Goal: Task Accomplishment & Management: Manage account settings

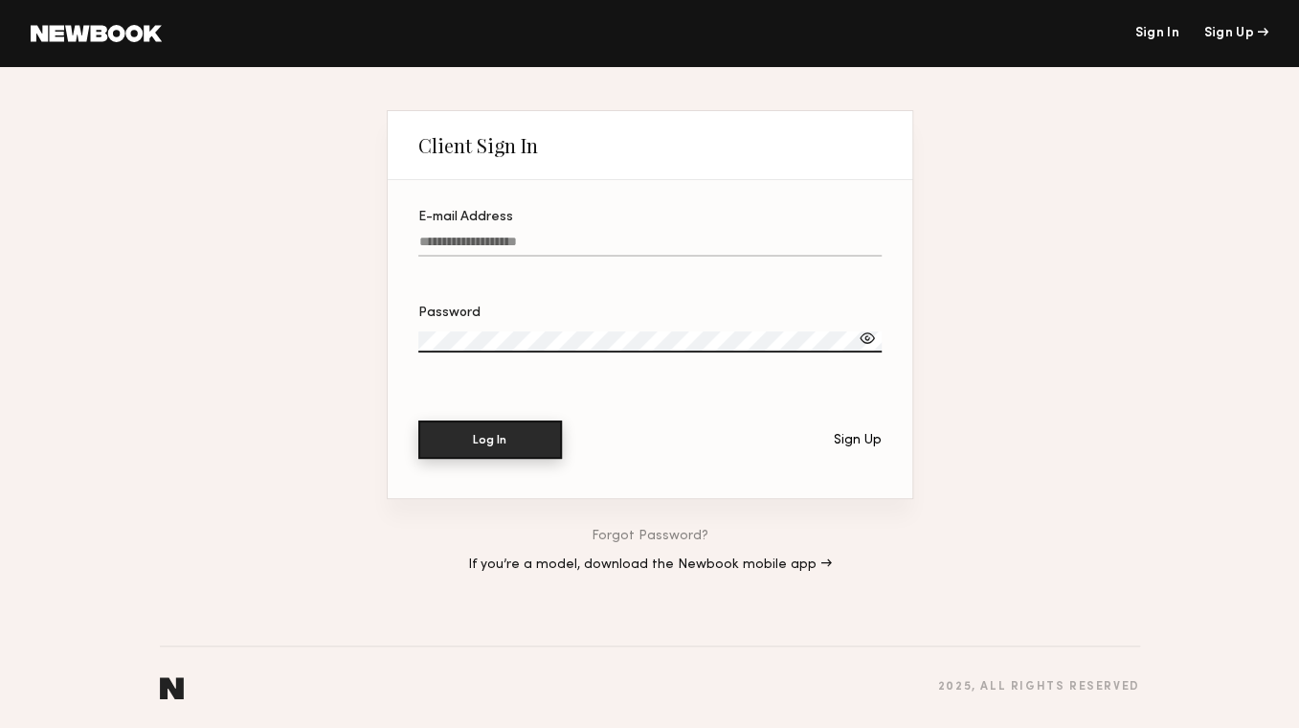
type input "**********"
click at [519, 445] on button "Log In" at bounding box center [490, 439] width 144 height 38
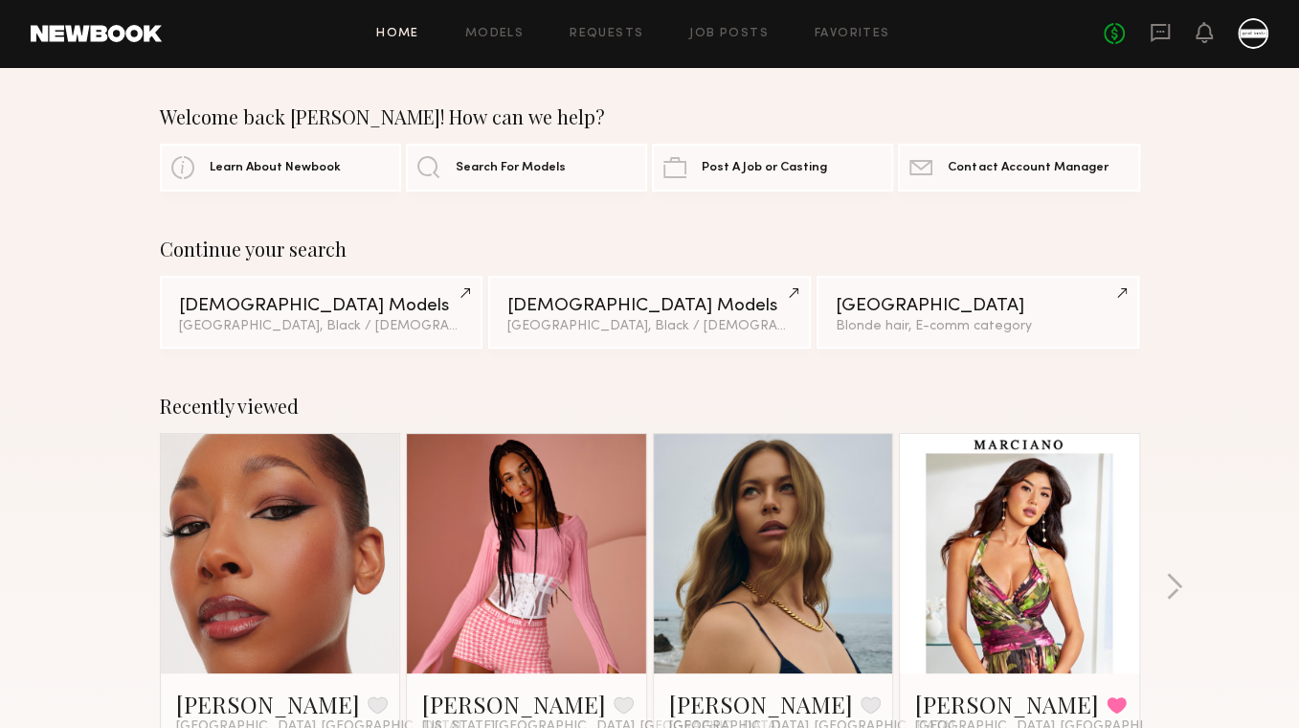
click at [1262, 40] on div at bounding box center [1253, 33] width 31 height 31
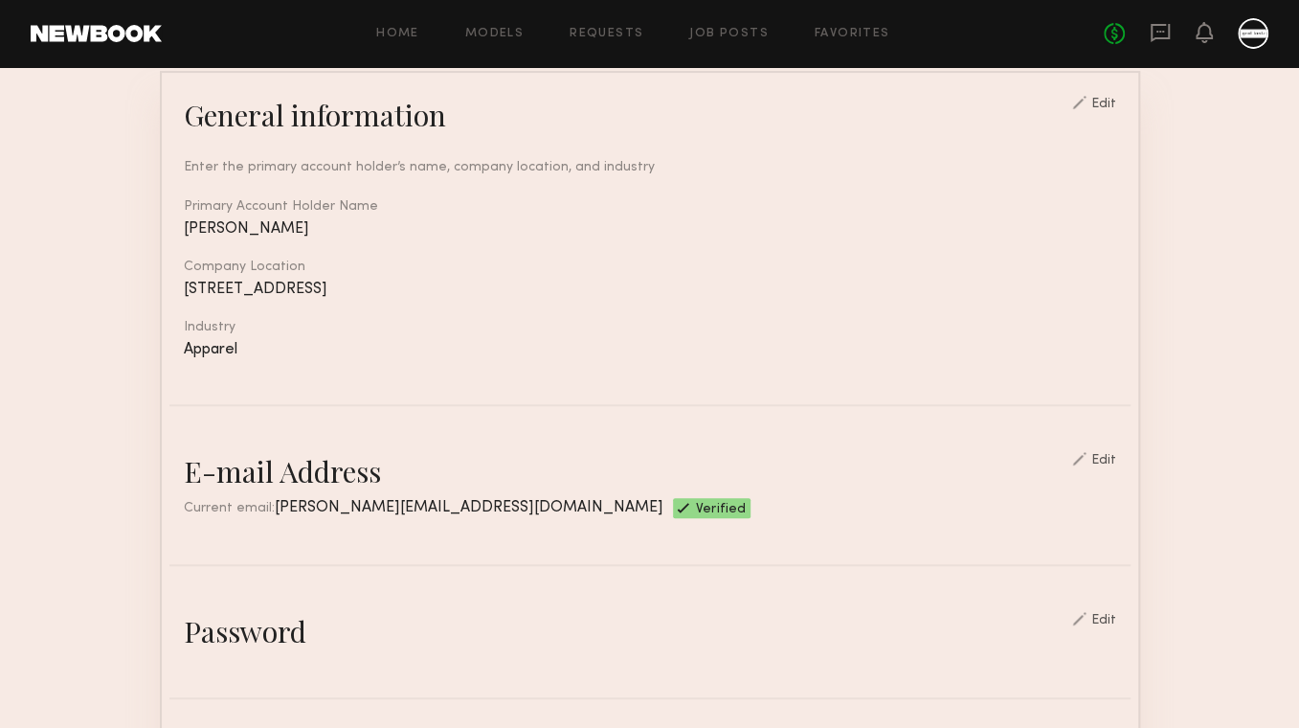
scroll to position [264, 0]
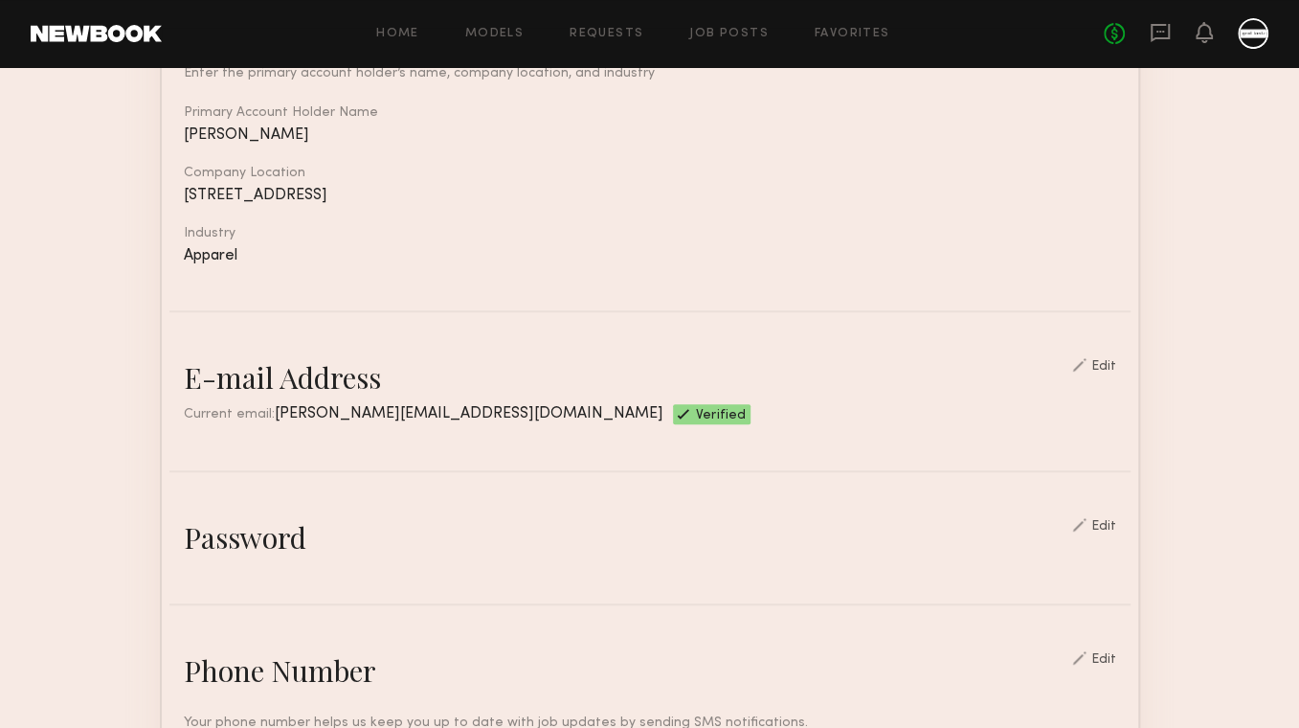
click at [1098, 523] on div "Edit" at bounding box center [1094, 525] width 44 height 15
click at [1117, 520] on div "Edit" at bounding box center [1104, 526] width 25 height 13
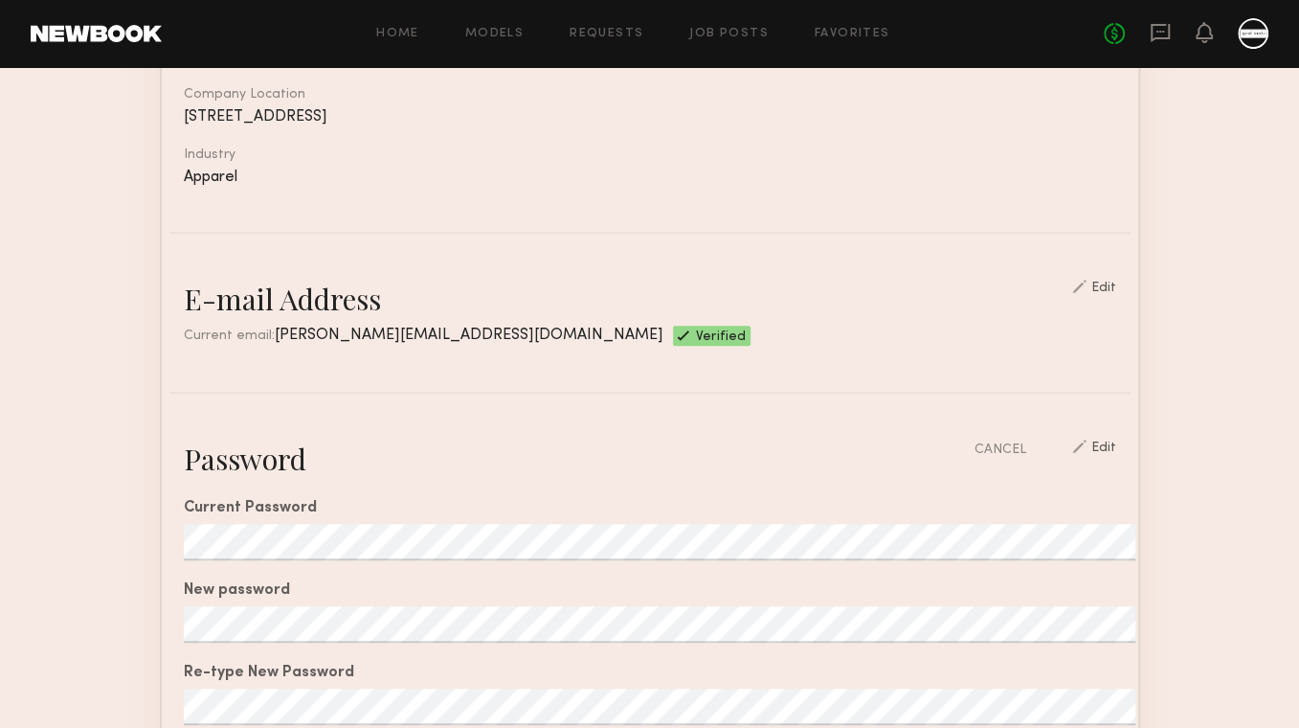
scroll to position [542, 0]
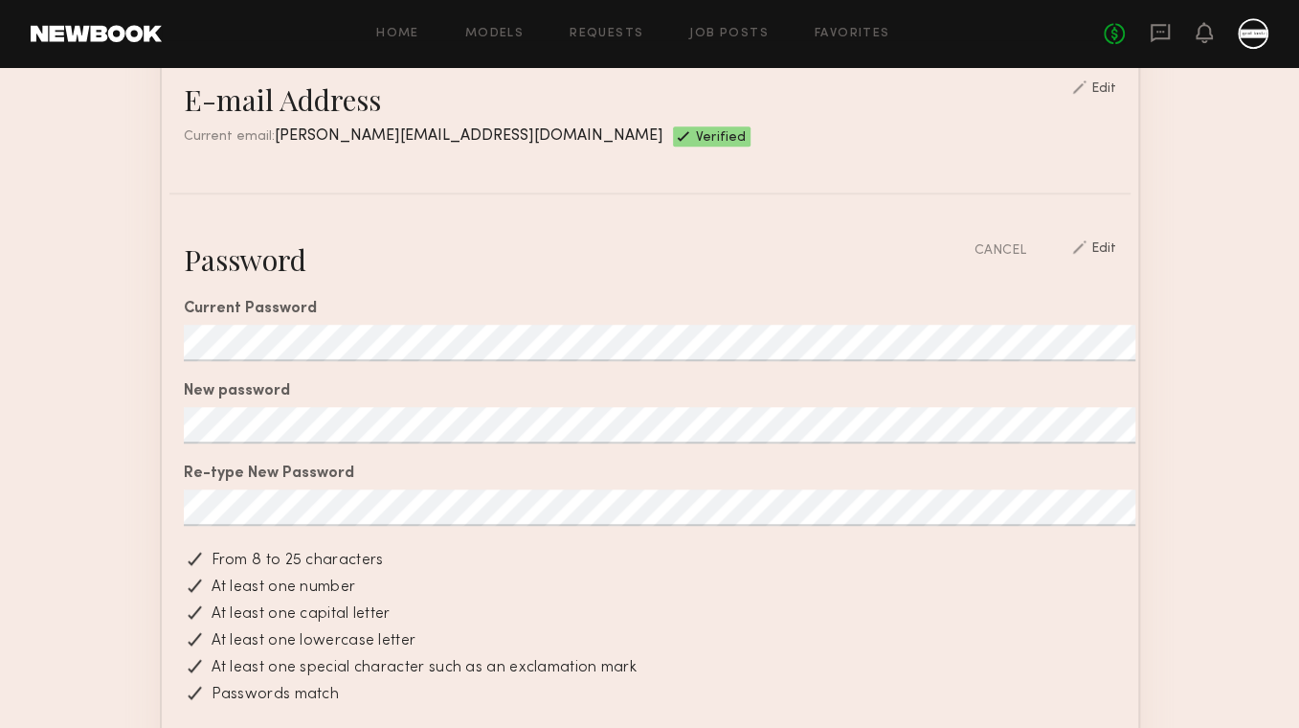
click at [108, 500] on section "Account Settings ACCOUNT INFO PROFILE PAYMENT HISTORY General information Edit …" at bounding box center [649, 644] width 1299 height 2238
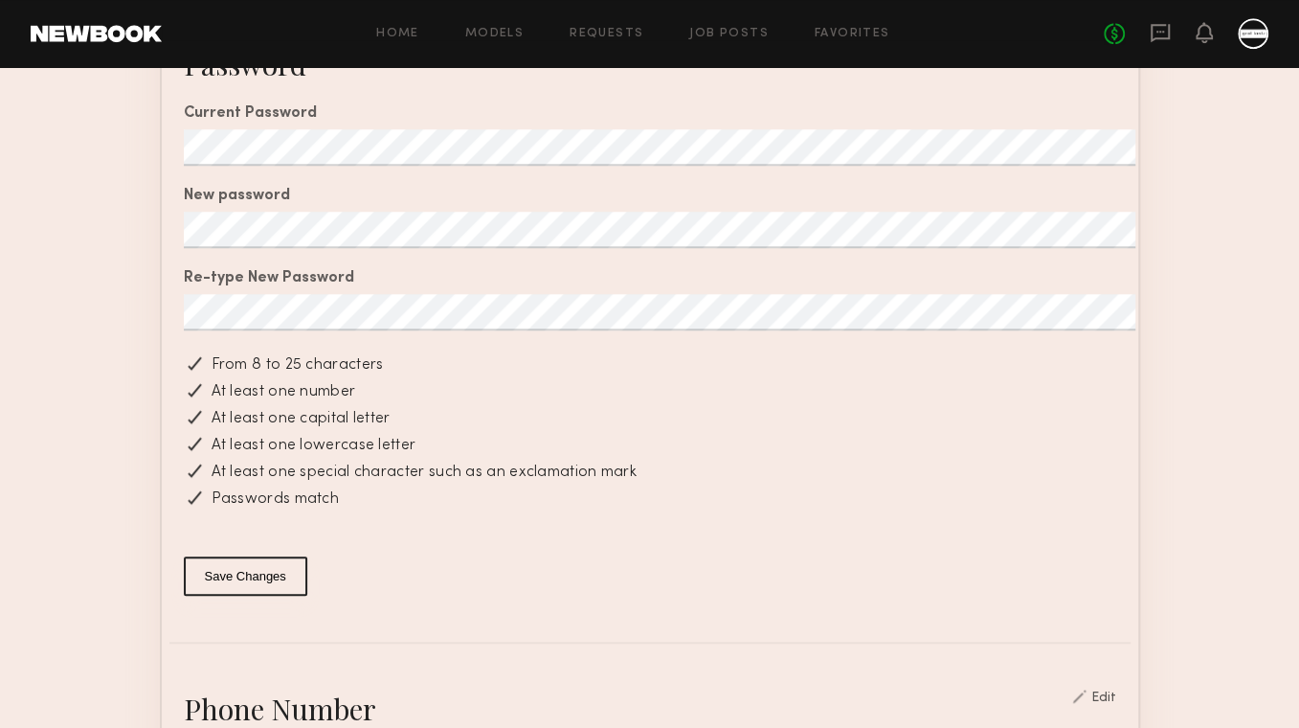
scroll to position [982, 0]
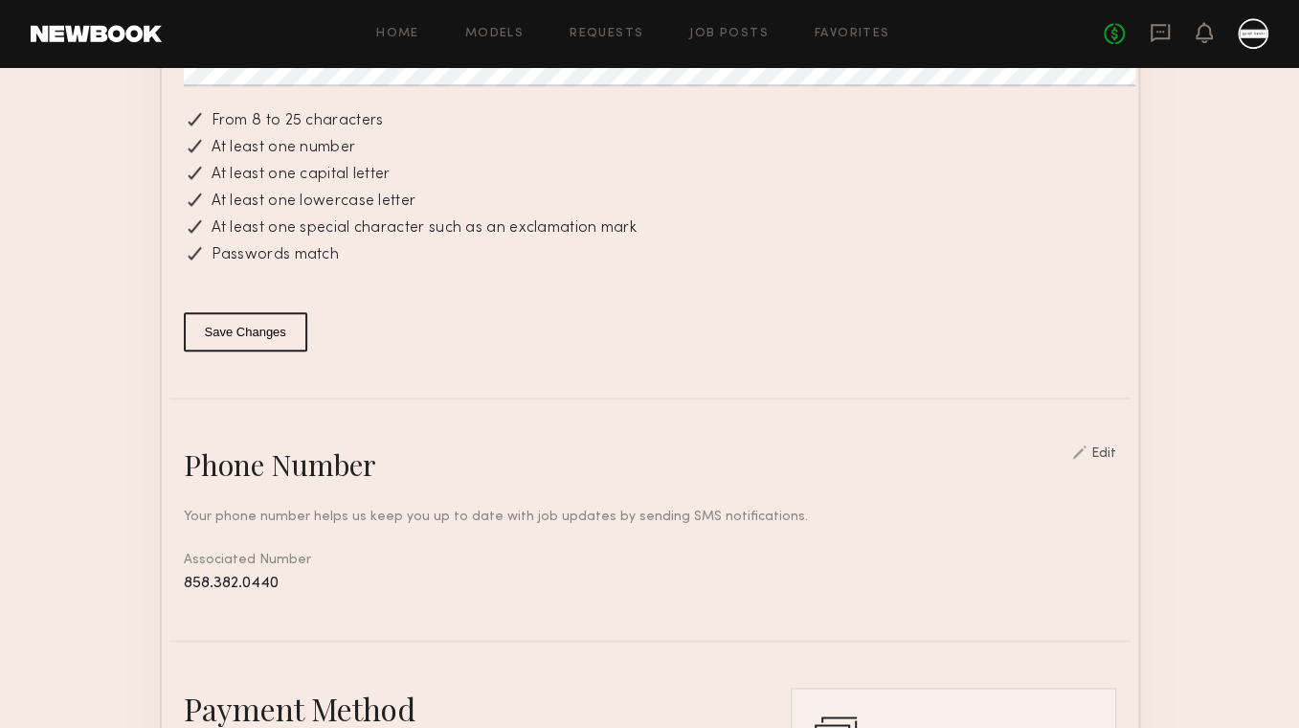
click at [265, 318] on button "Save Changes" at bounding box center [246, 331] width 124 height 39
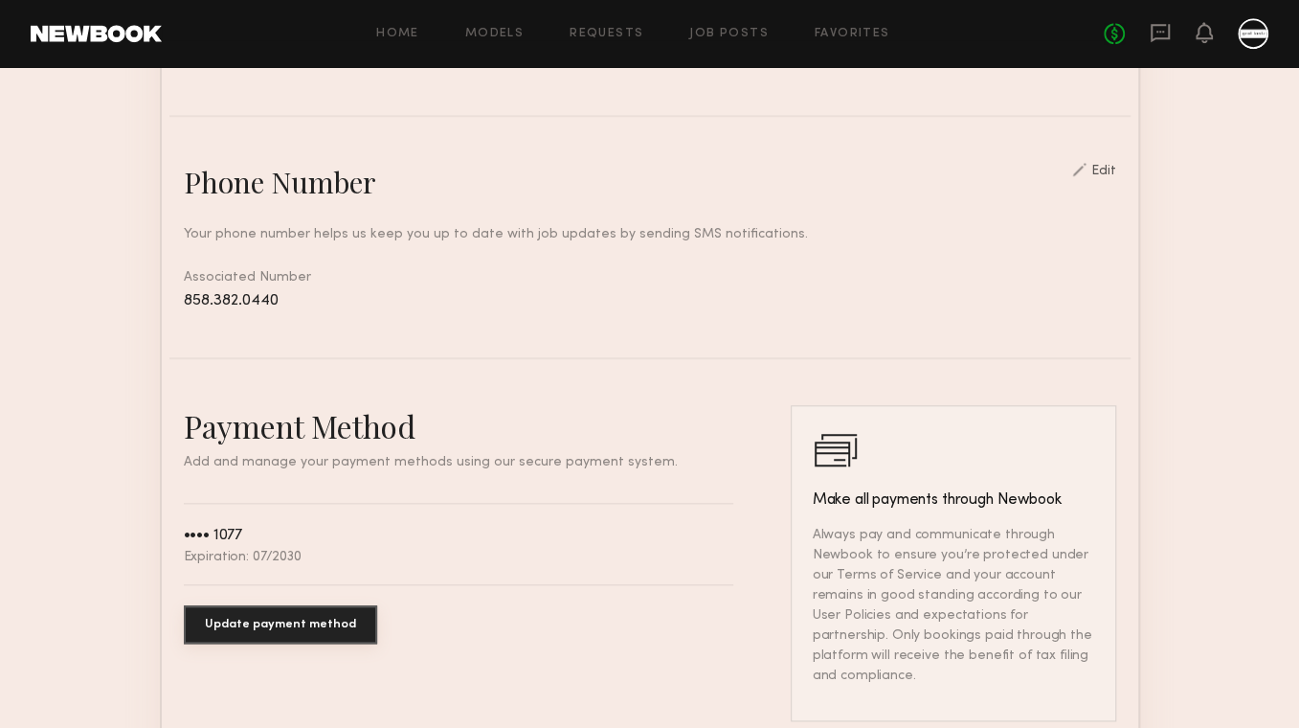
scroll to position [682, 0]
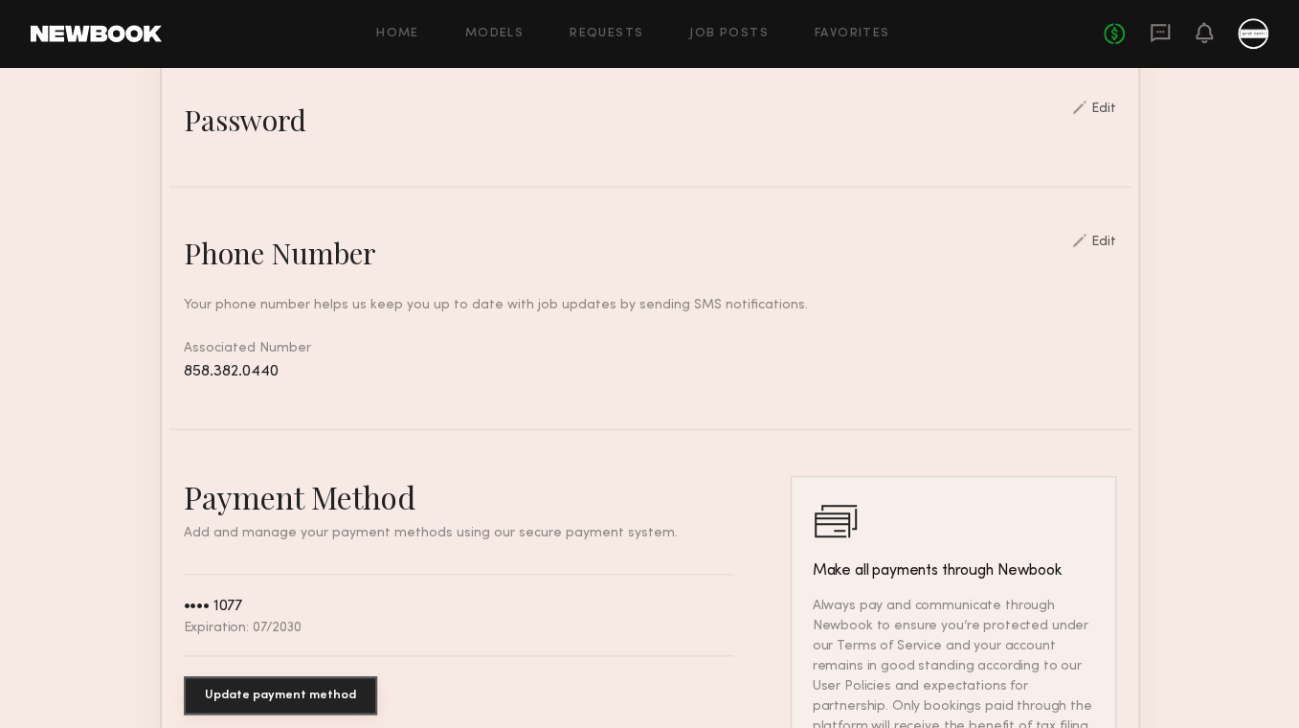
click at [1111, 237] on div "Edit" at bounding box center [1104, 242] width 25 height 13
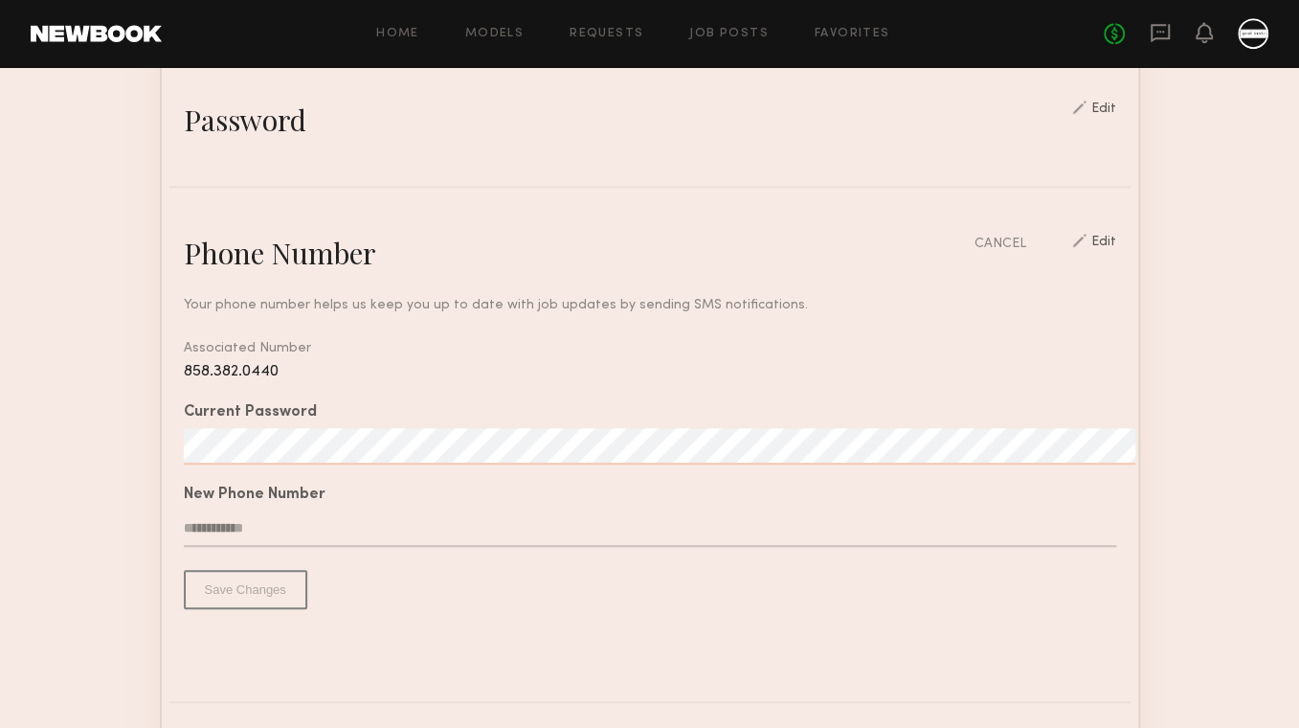
click at [225, 365] on span "858.382.0440" at bounding box center [231, 371] width 95 height 15
click at [226, 365] on span "858.382.0440" at bounding box center [231, 371] width 95 height 15
click at [1117, 234] on div "CANCEL Edit" at bounding box center [1046, 244] width 142 height 20
click at [1109, 237] on div "Edit" at bounding box center [1104, 245] width 25 height 18
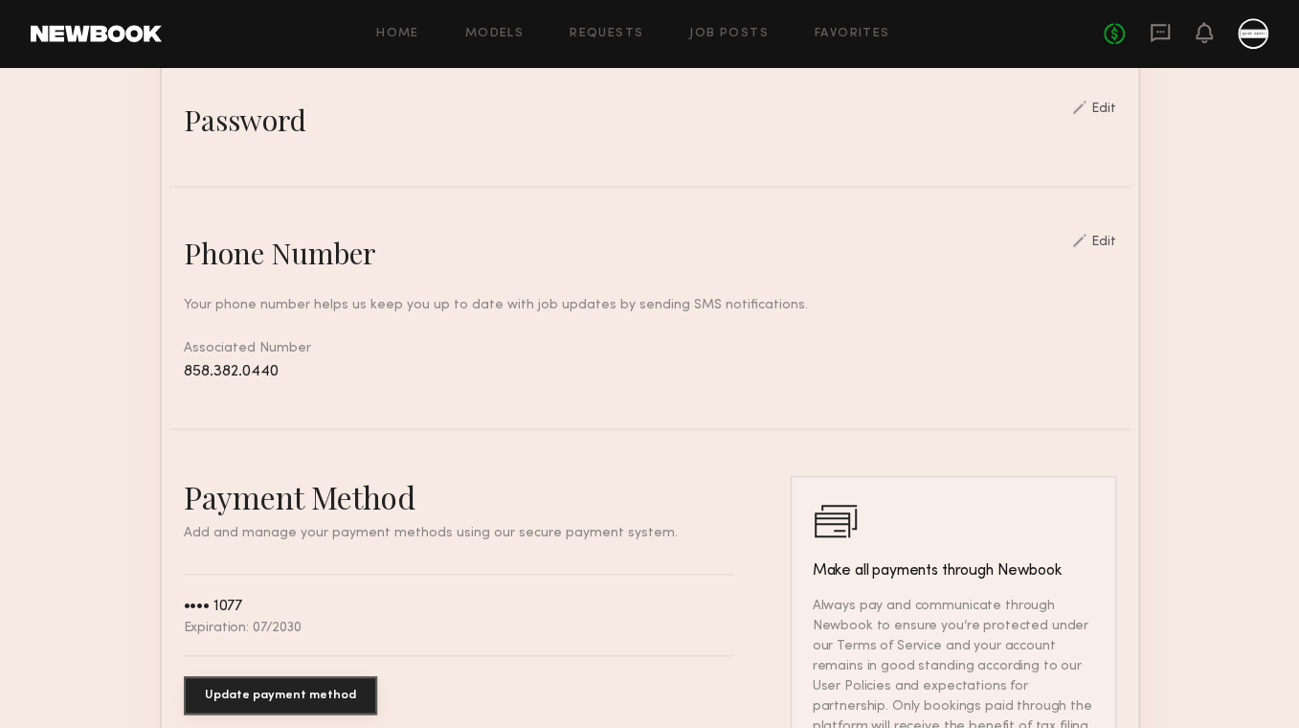
click at [751, 447] on common-border "General information Edit Enter the primary account holder’s name, company locat…" at bounding box center [650, 251] width 981 height 1383
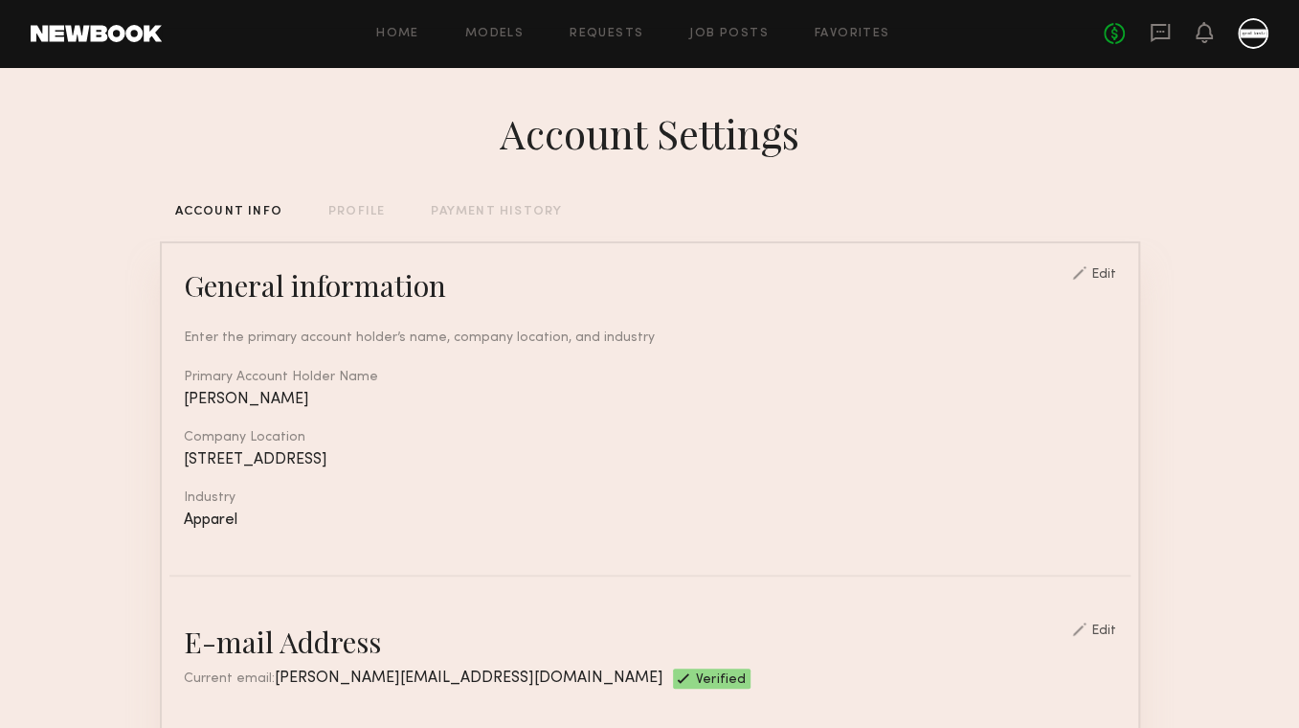
click at [831, 452] on div "[STREET_ADDRESS]" at bounding box center [650, 460] width 933 height 16
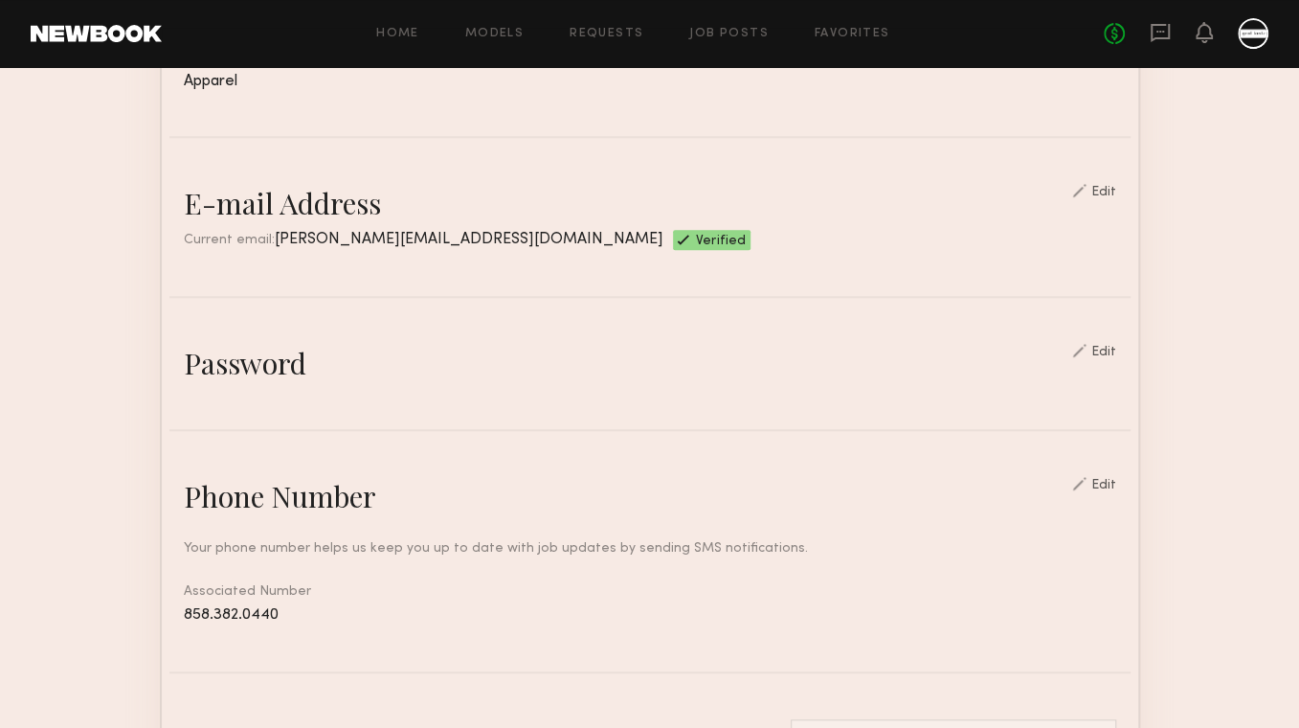
scroll to position [448, 0]
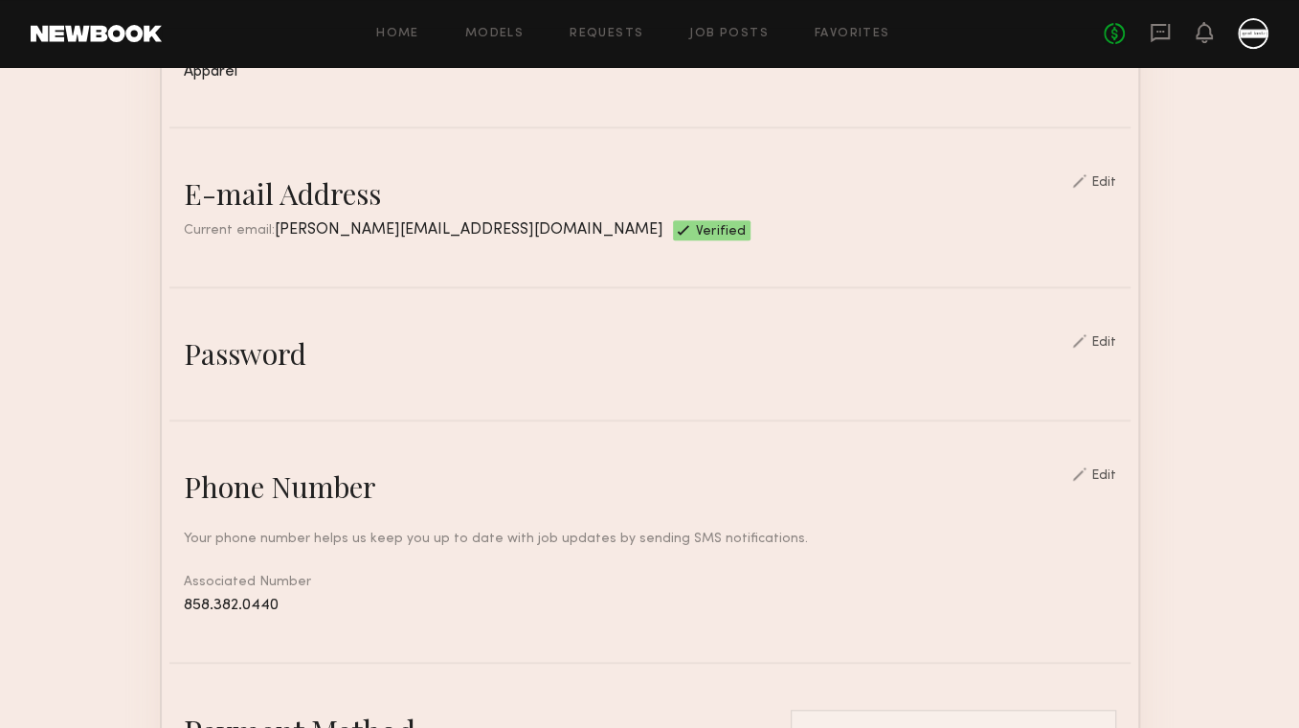
click at [1100, 468] on div "Edit" at bounding box center [1094, 474] width 44 height 15
click at [1117, 475] on div "Edit" at bounding box center [1104, 475] width 25 height 13
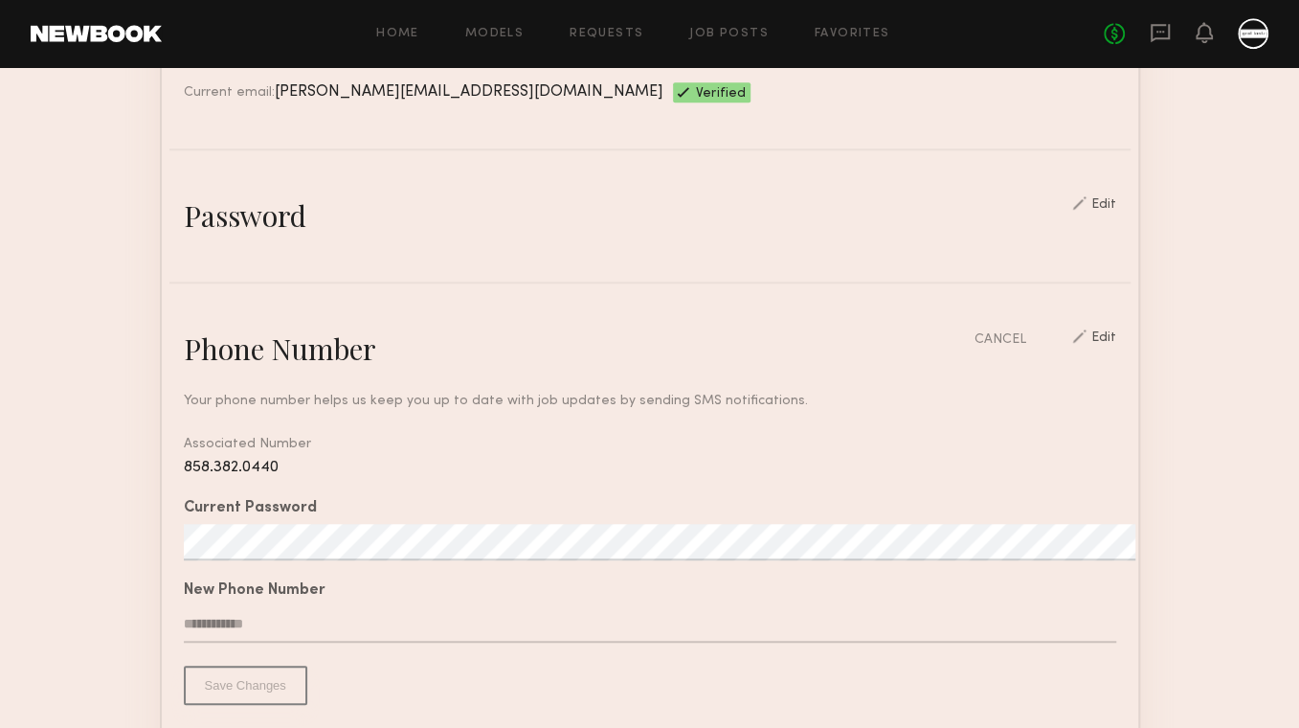
scroll to position [618, 0]
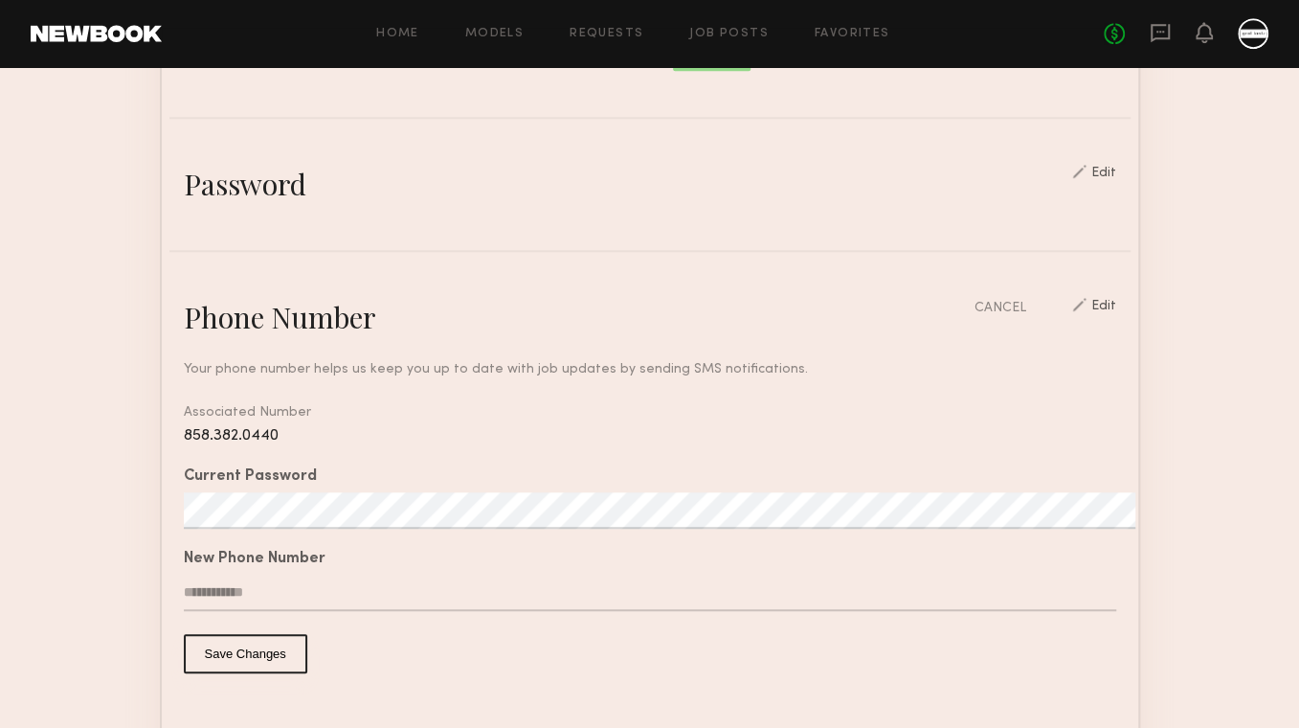
click at [215, 586] on input "text" at bounding box center [650, 593] width 933 height 36
click at [216, 582] on input "text" at bounding box center [650, 593] width 933 height 36
type input "**********"
click at [211, 640] on button "Save Changes" at bounding box center [246, 653] width 124 height 39
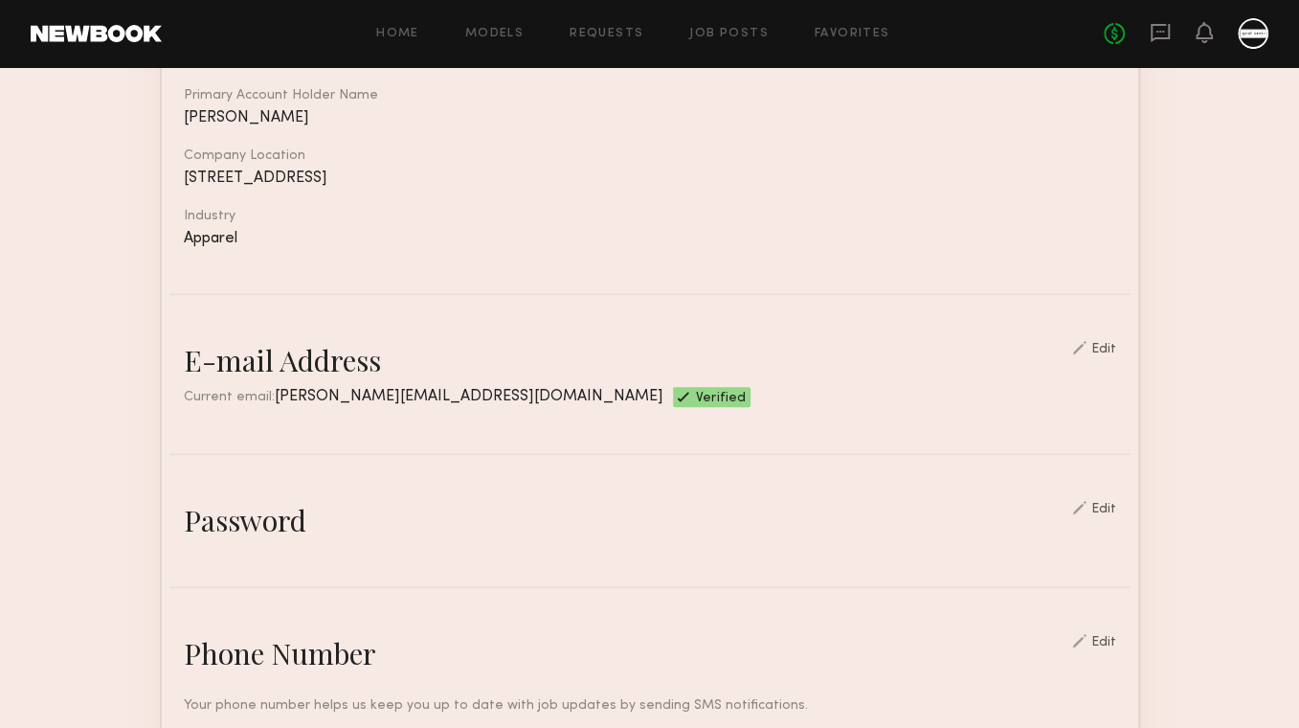
scroll to position [268, 0]
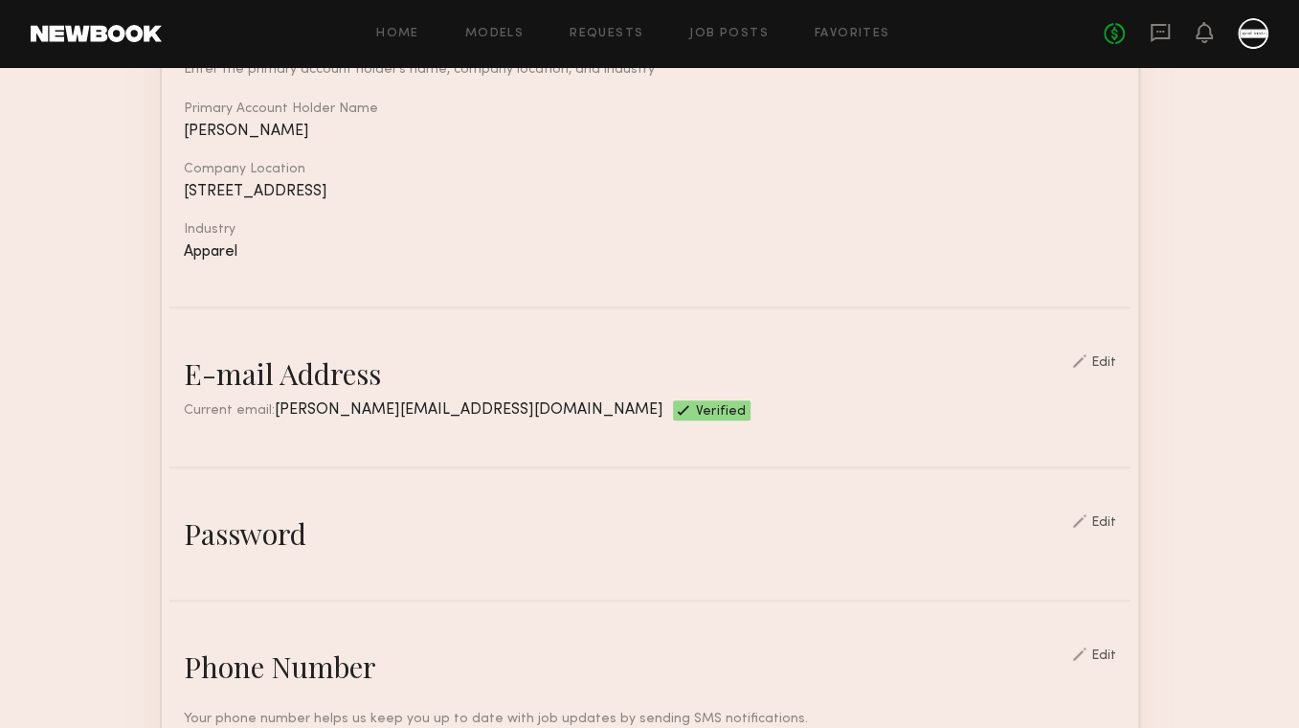
click at [1094, 363] on nb-edit-switcher "Edit" at bounding box center [1094, 373] width 44 height 38
click at [1087, 354] on div at bounding box center [1079, 360] width 14 height 13
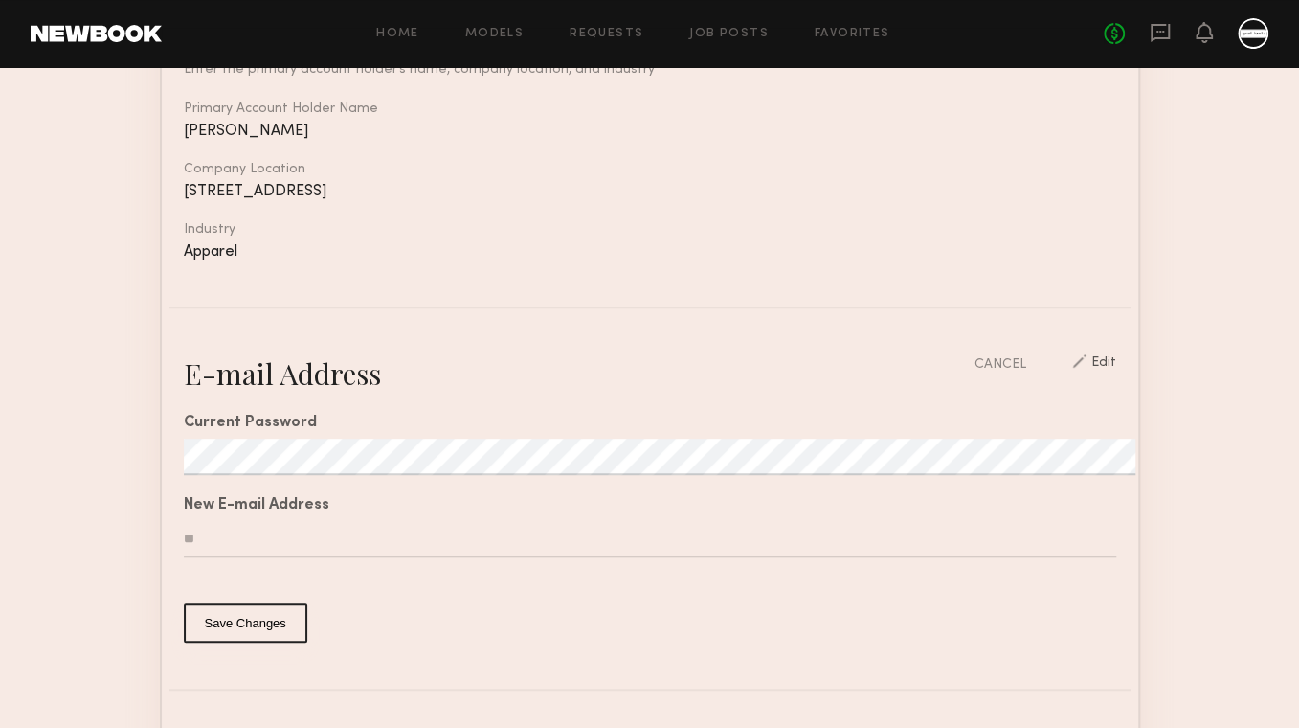
type input "*"
type input "**********"
click at [216, 619] on button "Save Changes" at bounding box center [246, 622] width 124 height 39
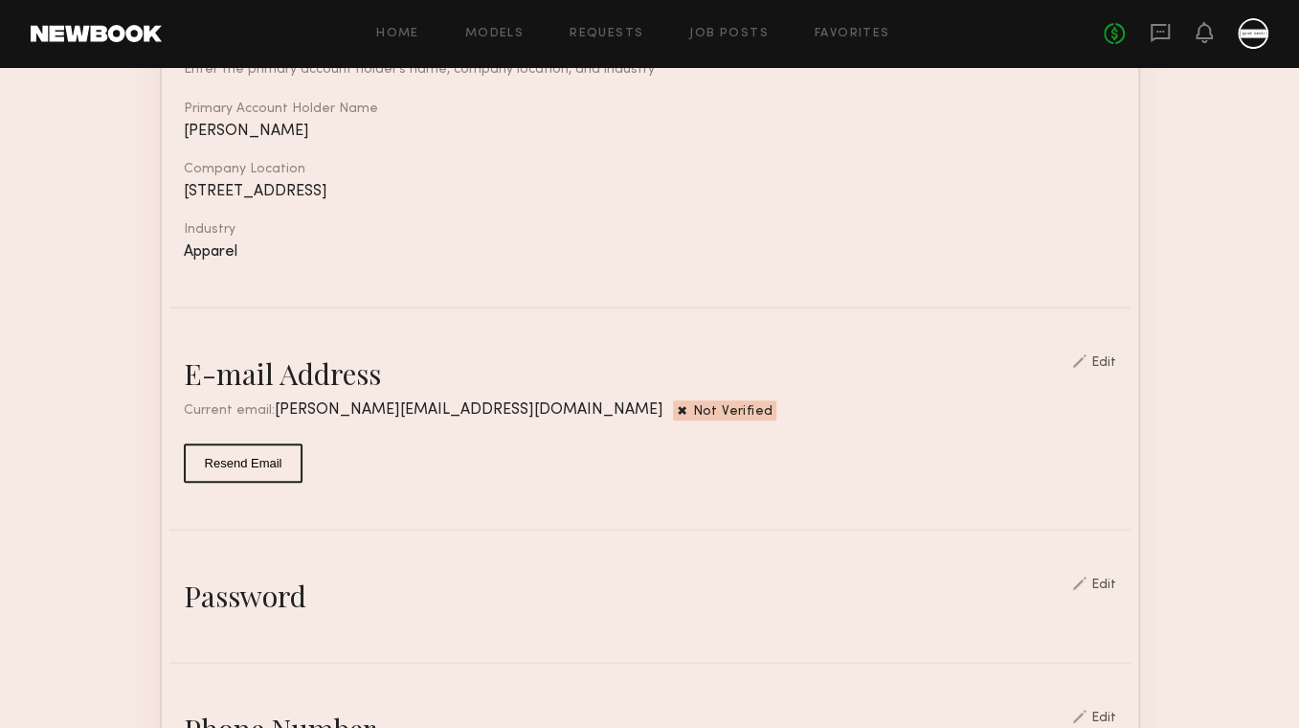
click at [679, 476] on common-button-deprecated "Resend Email" at bounding box center [650, 462] width 933 height 39
click at [683, 478] on common-border "General information Edit Enter the primary account holder’s name, company locat…" at bounding box center [650, 695] width 981 height 1445
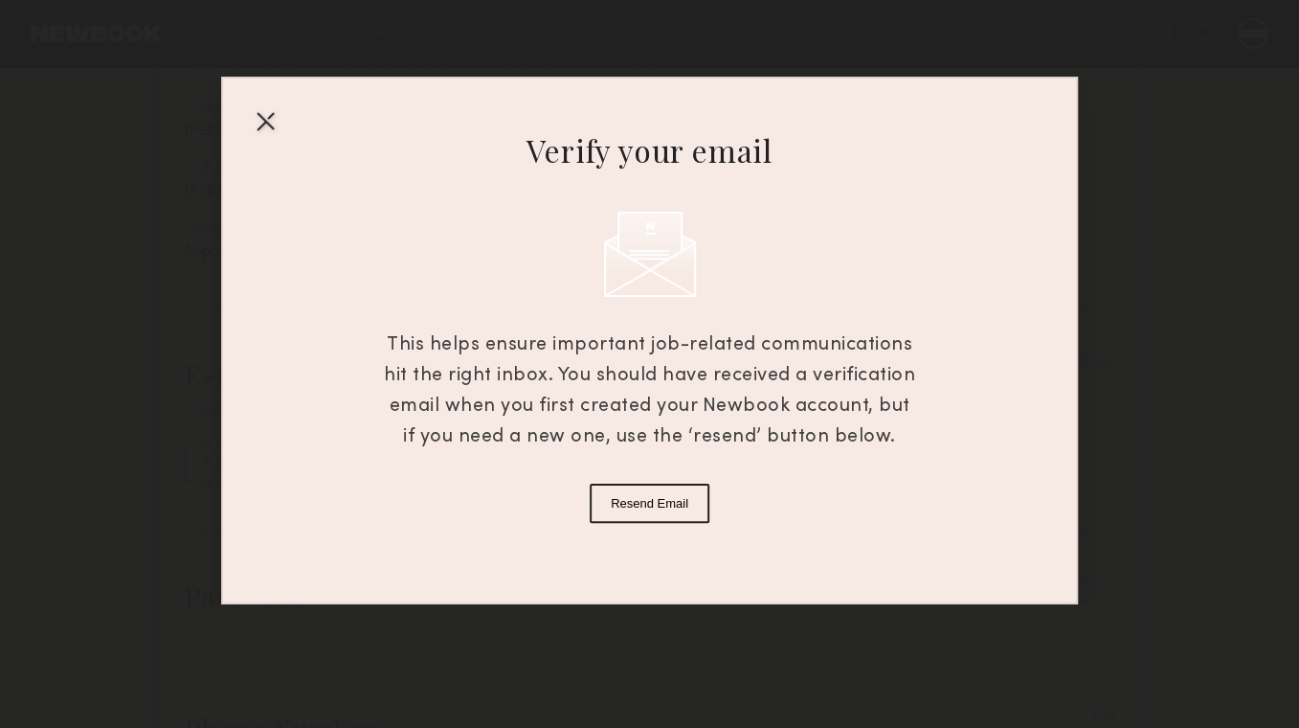
click at [261, 116] on div at bounding box center [265, 120] width 31 height 31
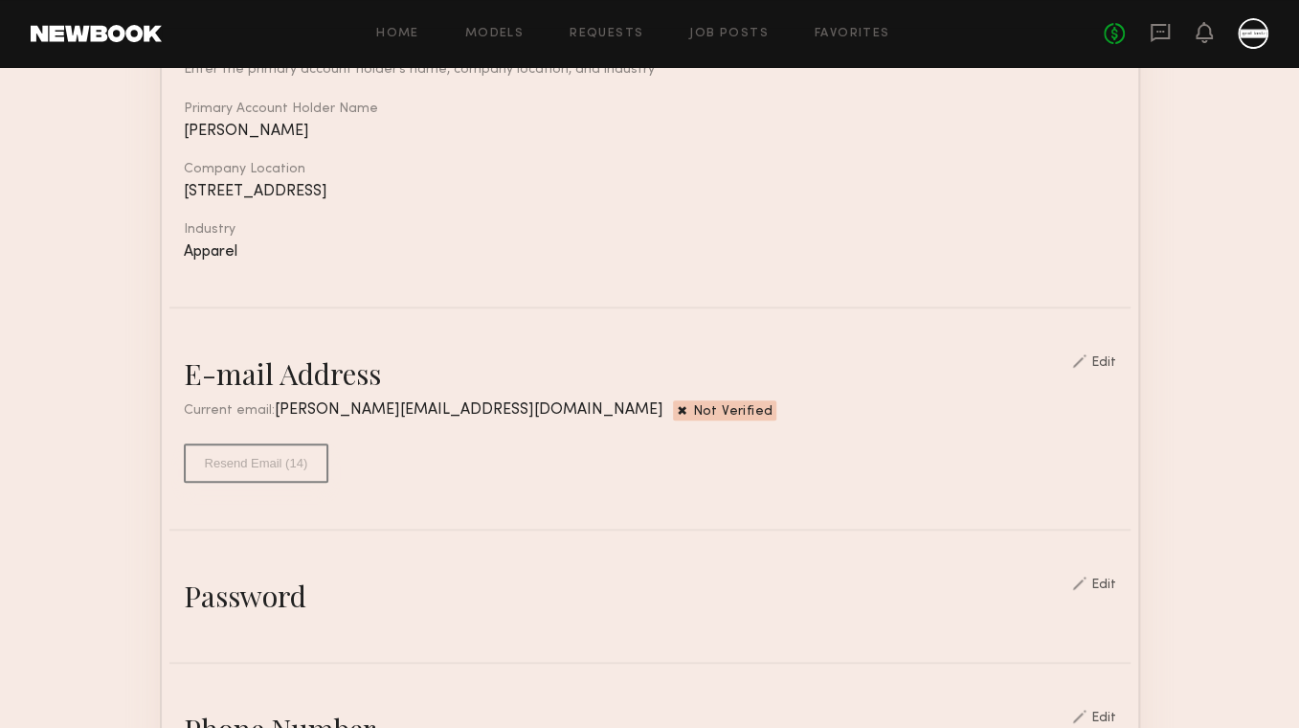
click at [1224, 363] on section "Account Settings ACCOUNT INFO PROFILE PAYMENT HISTORY General information Edit …" at bounding box center [649, 693] width 1299 height 1789
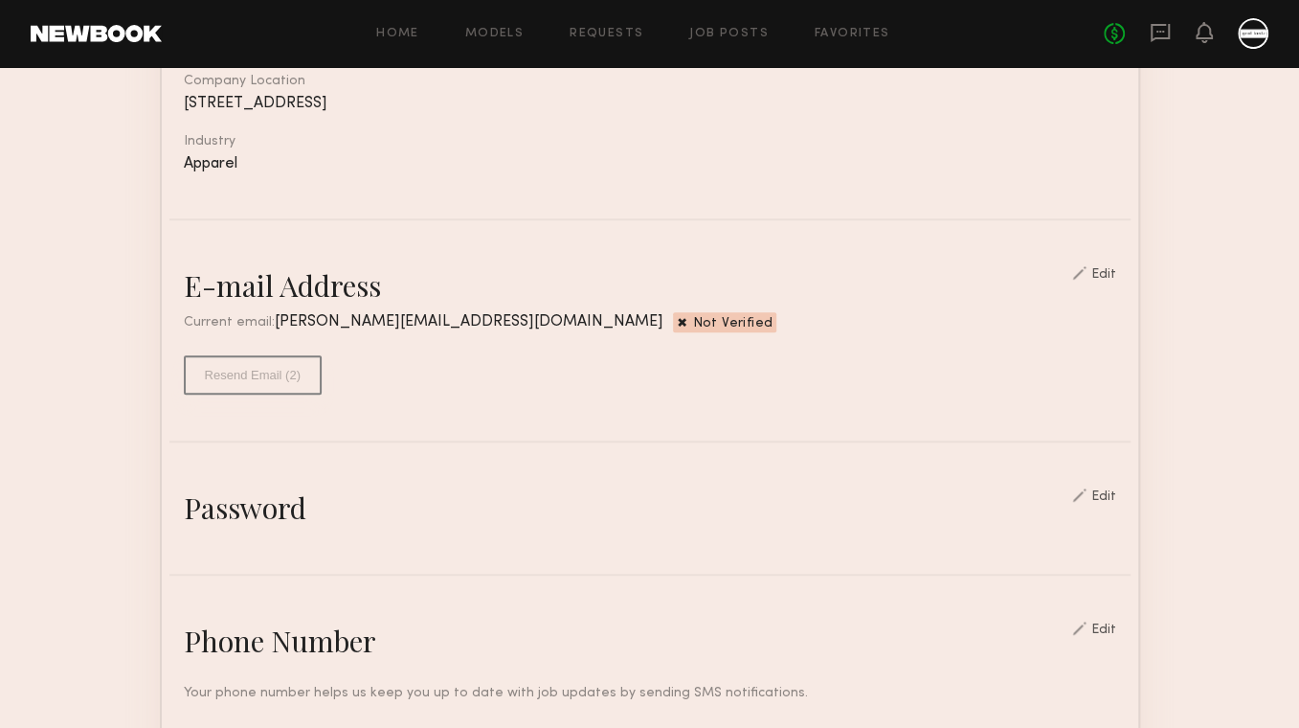
scroll to position [354, 0]
click at [1210, 364] on section "Account Settings ACCOUNT INFO PROFILE PAYMENT HISTORY General information Edit …" at bounding box center [649, 607] width 1299 height 1789
